Goal: Obtain resource: Download file/media

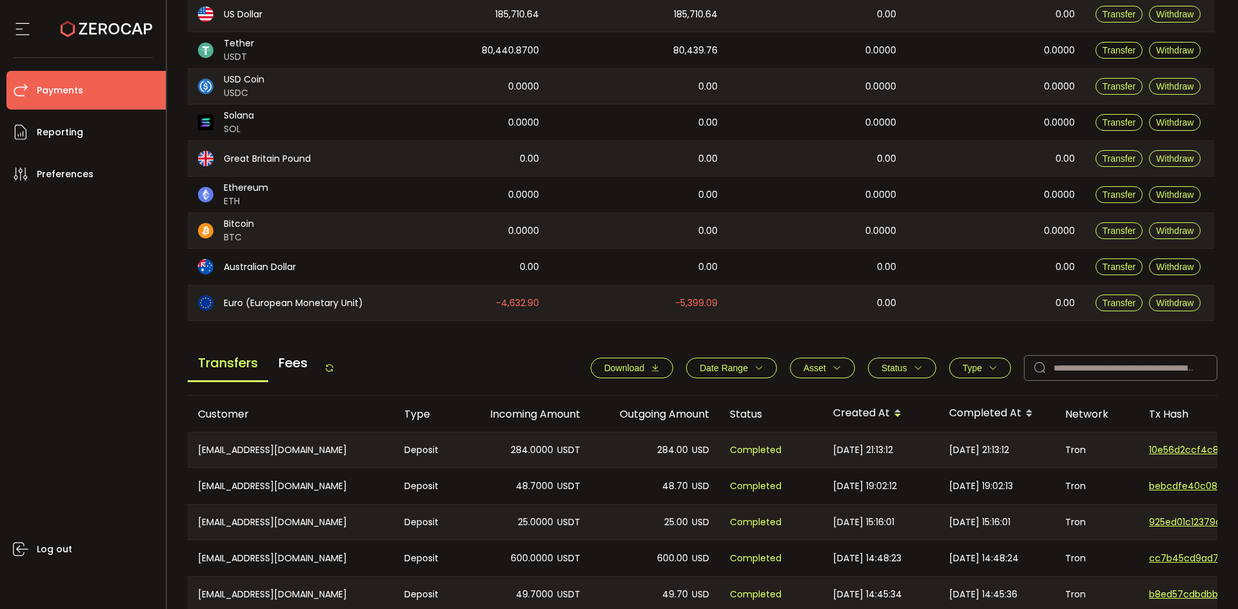
scroll to position [193, 0]
click at [329, 360] on div "Transfers Fees" at bounding box center [261, 366] width 147 height 29
click at [335, 364] on icon at bounding box center [329, 367] width 10 height 10
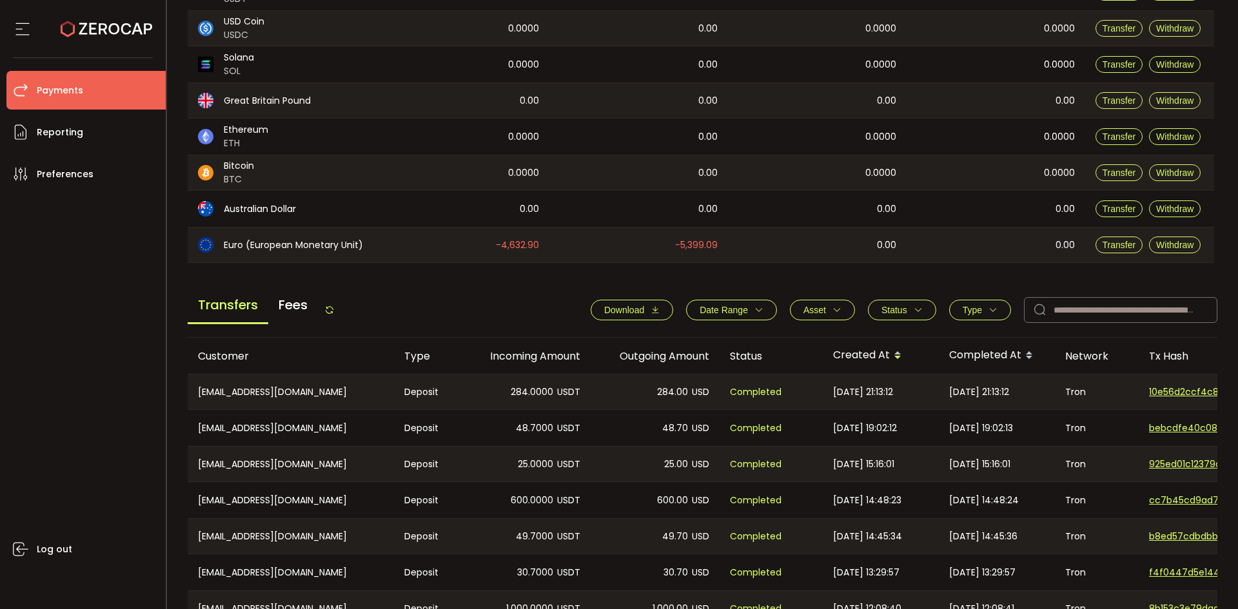
scroll to position [242, 0]
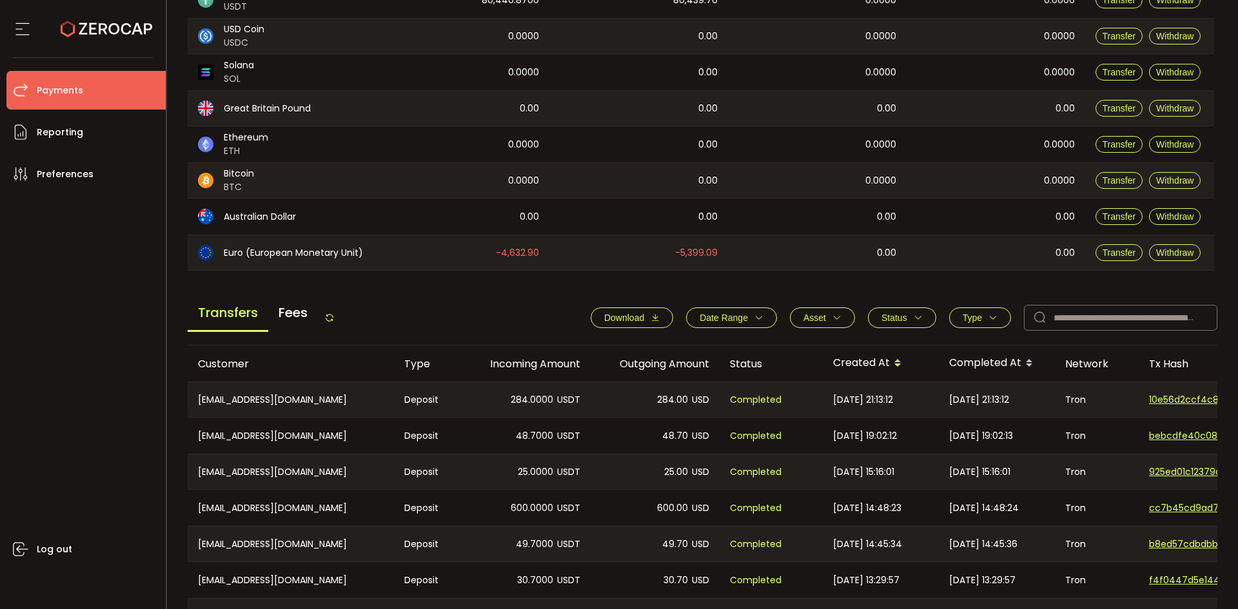
click at [628, 307] on button "Download" at bounding box center [631, 317] width 83 height 21
